Goal: Browse casually

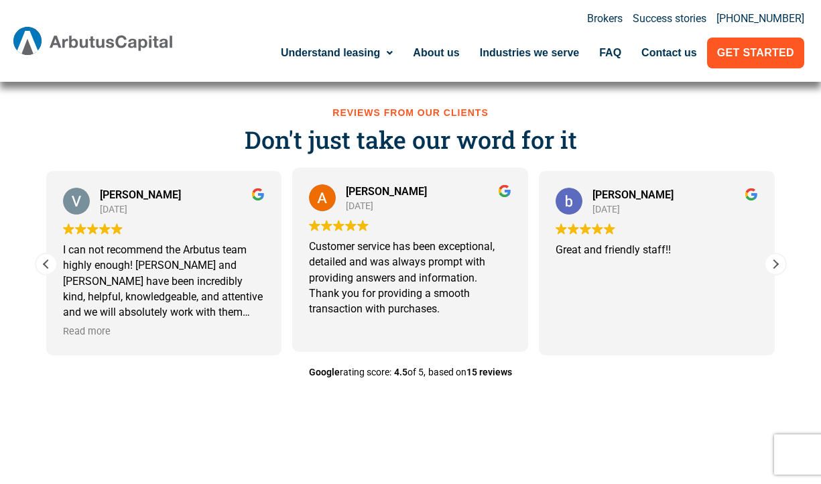
scroll to position [3686, 0]
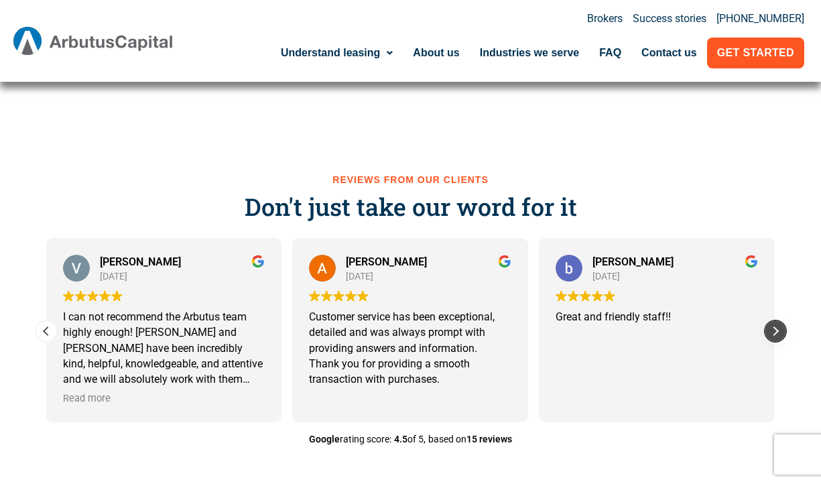
click at [775, 336] on div "Next review" at bounding box center [775, 331] width 20 height 20
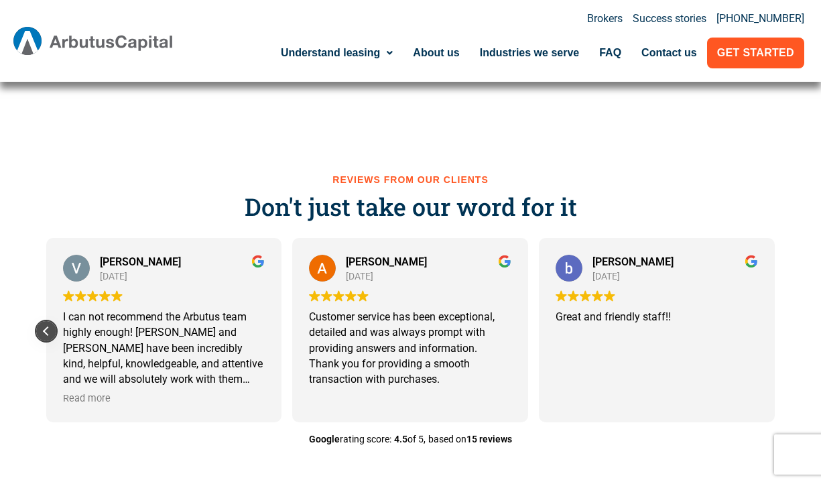
click at [51, 336] on div "Previous review" at bounding box center [46, 331] width 20 height 20
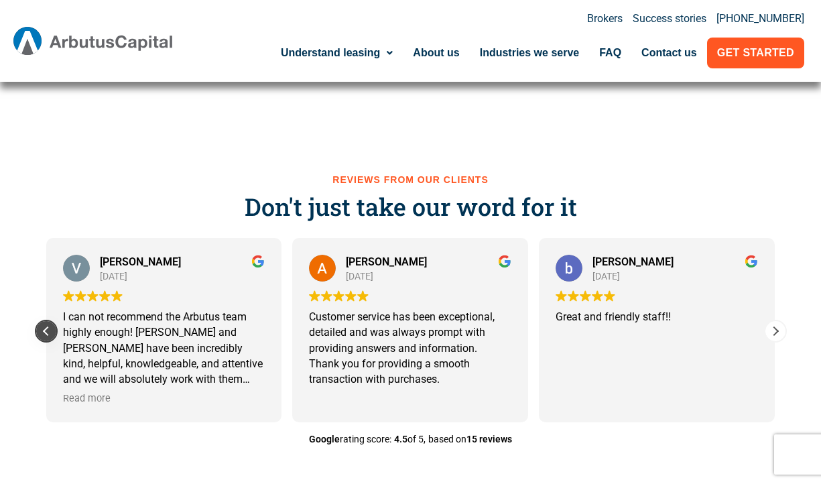
click at [51, 336] on div "Previous review" at bounding box center [46, 331] width 20 height 20
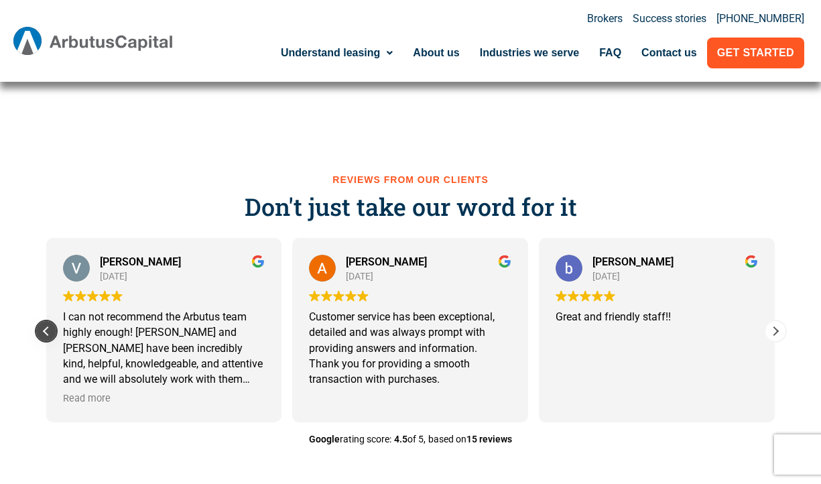
click at [51, 336] on div "Previous review" at bounding box center [46, 331] width 20 height 20
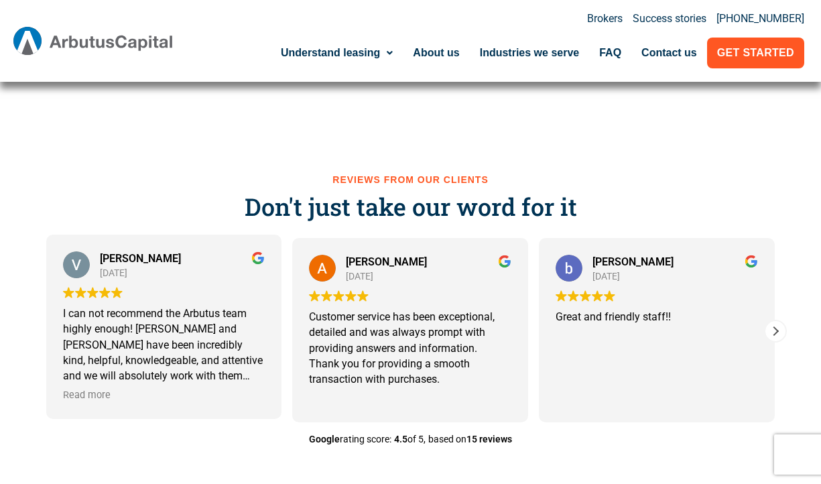
click at [51, 335] on div "[PERSON_NAME] [DATE] I can not recommend the Arbutus team highly enough! [PERSO…" at bounding box center [164, 327] width 236 height 184
click at [51, 334] on div "[PERSON_NAME] [DATE] I can not recommend the Arbutus team highly enough! [PERSO…" at bounding box center [164, 327] width 236 height 184
